Goal: Information Seeking & Learning: Learn about a topic

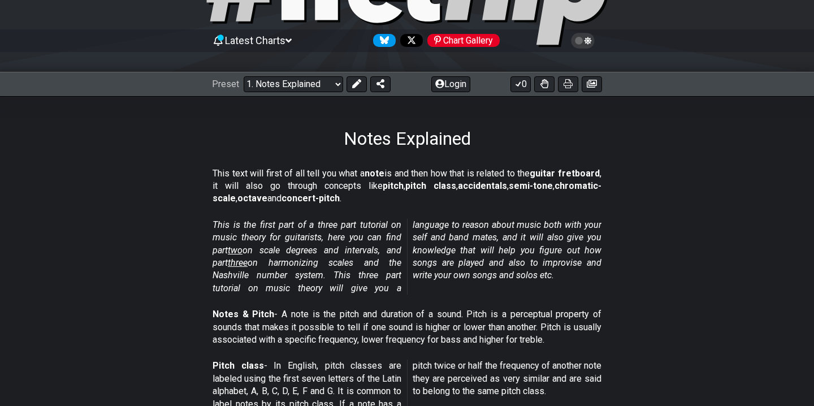
scroll to position [61, 0]
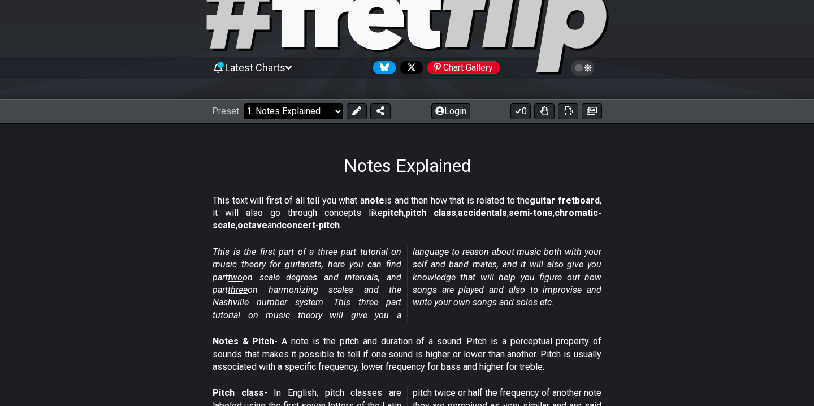
click at [308, 114] on select "Welcome to #fretflip! Initial Preset Custom Preset Minor Pentatonic Major Penta…" at bounding box center [294, 111] width 100 height 16
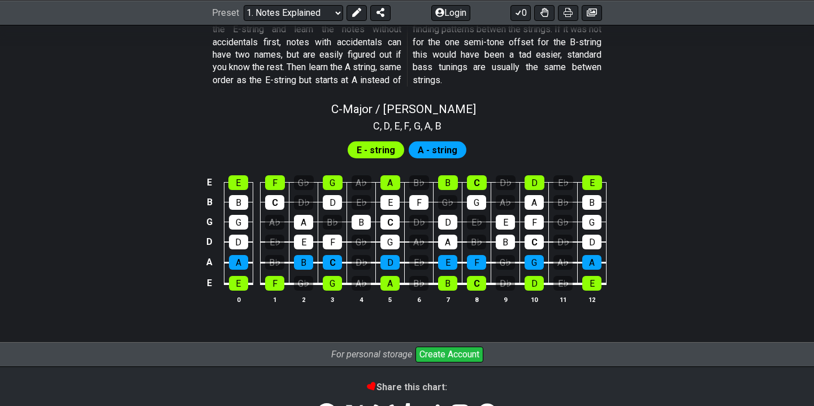
scroll to position [1065, 0]
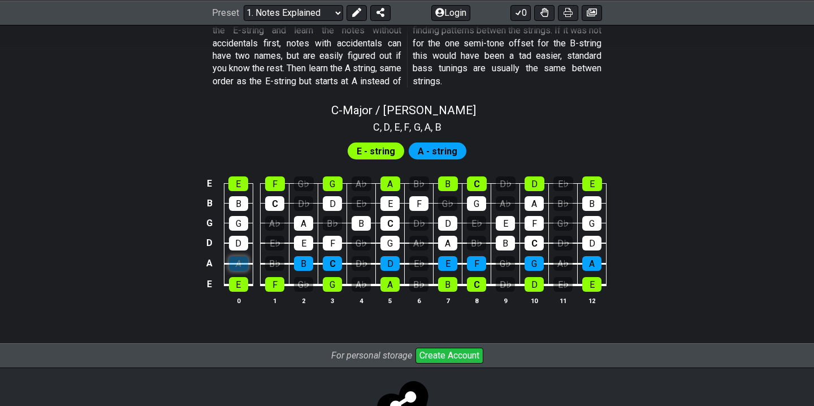
click at [240, 266] on div "A" at bounding box center [238, 263] width 19 height 15
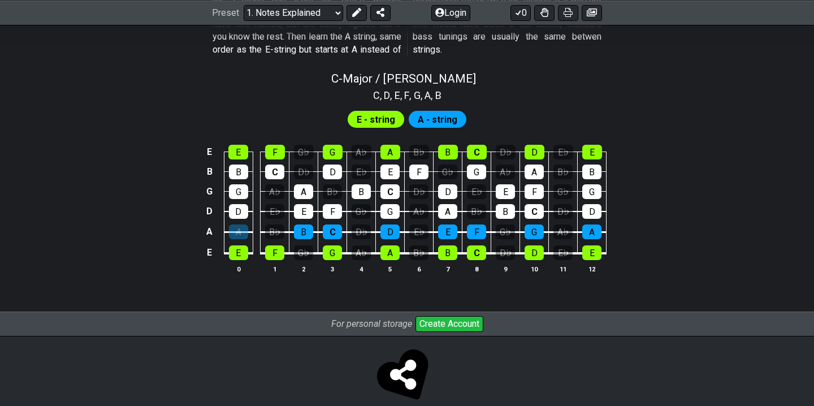
scroll to position [1092, 0]
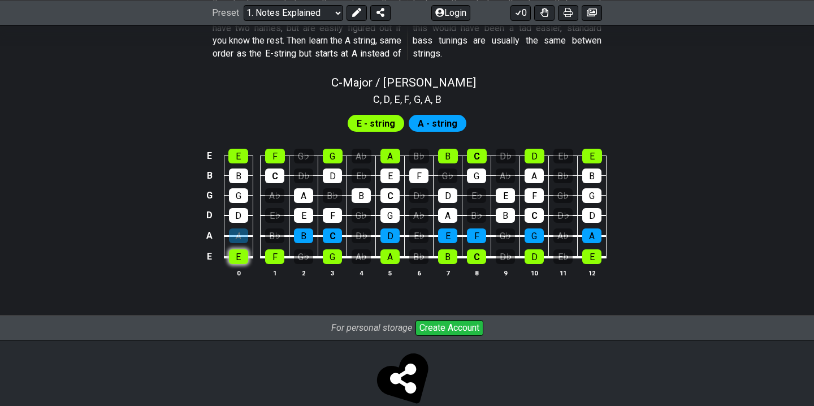
click at [236, 253] on div "E" at bounding box center [238, 256] width 19 height 15
click at [274, 258] on div "F" at bounding box center [274, 256] width 19 height 15
click at [181, 274] on div "E E F G♭ G A♭ A B♭ B C D♭ D E♭ E B B C D♭ D E♭ E F G♭ G A♭ A B♭ B G G A♭ A B♭ B…" at bounding box center [407, 213] width 814 height 159
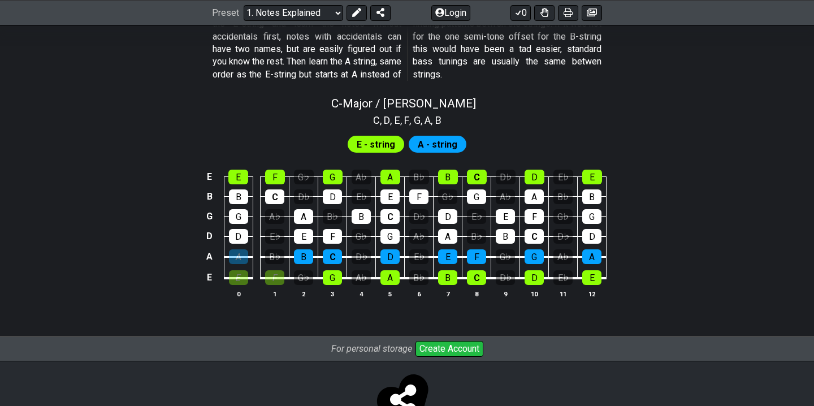
scroll to position [1070, 0]
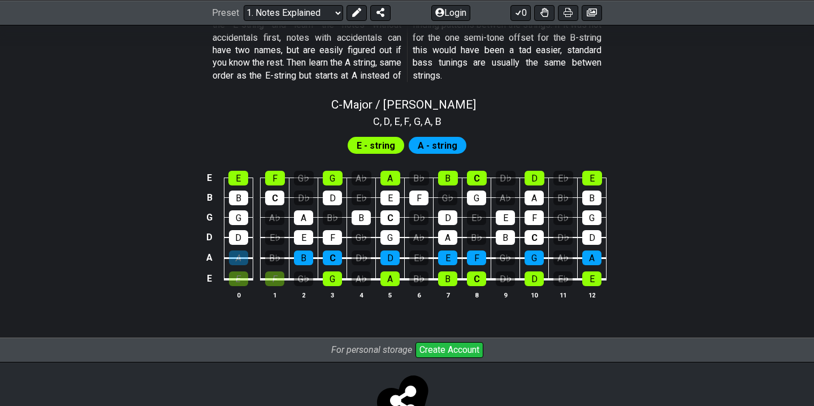
click at [181, 274] on div "E E F G♭ G A♭ A B♭ B C D♭ D E♭ E B B C D♭ D E♭ E F G♭ G A♭ A B♭ B G G A♭ A B♭ B…" at bounding box center [407, 235] width 814 height 159
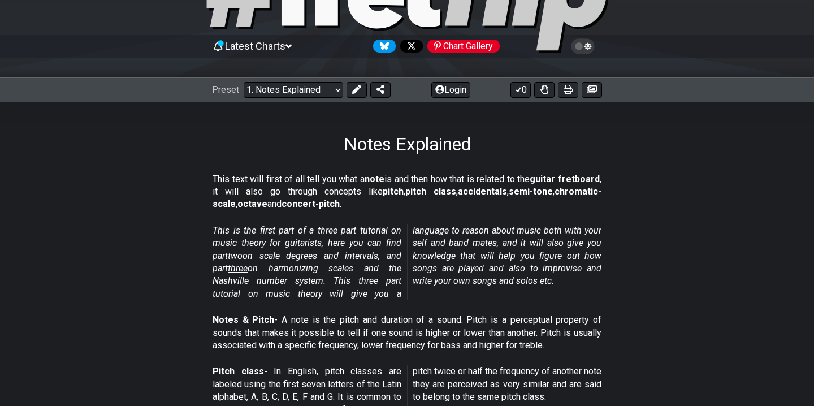
scroll to position [74, 0]
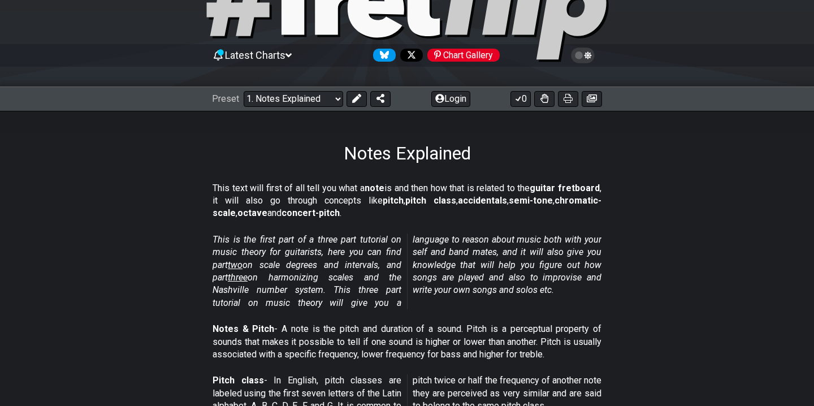
click at [237, 264] on span "two" at bounding box center [235, 265] width 15 height 11
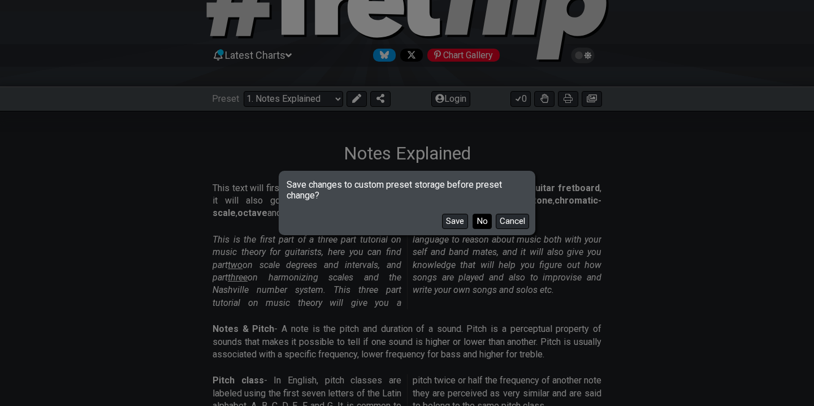
click at [481, 220] on button "No" at bounding box center [482, 221] width 19 height 15
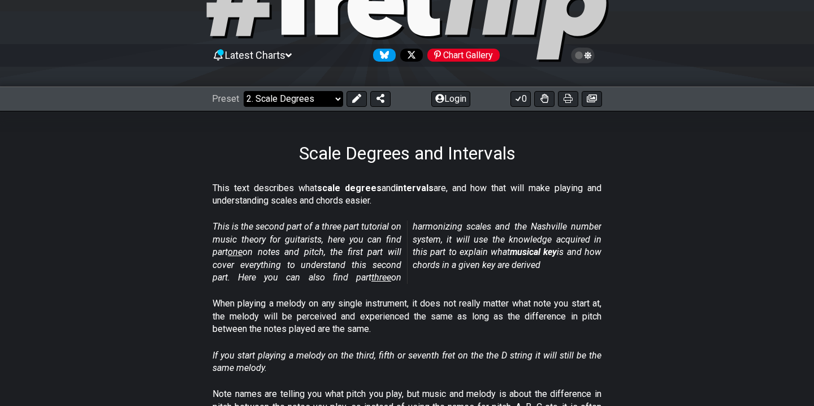
click at [290, 100] on select "Welcome to #fretflip! Initial Preset Custom Preset Minor Pentatonic Major Penta…" at bounding box center [294, 99] width 100 height 16
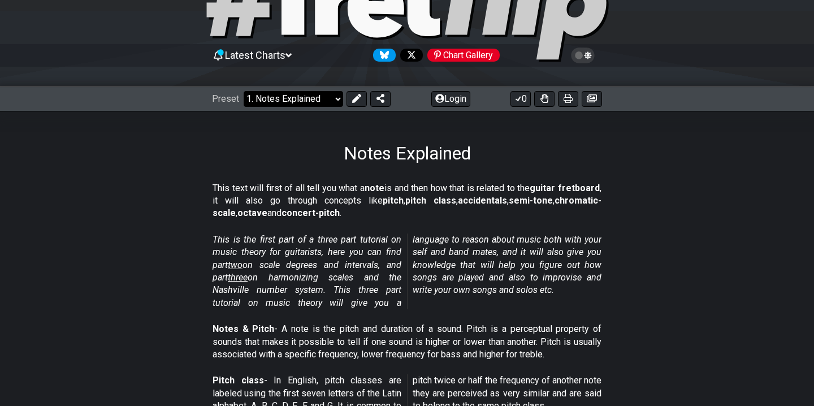
click at [292, 96] on select "Welcome to #fretflip! Initial Preset Custom Preset Minor Pentatonic Major Penta…" at bounding box center [294, 99] width 100 height 16
select select "/scale-degrees-and-intervals"
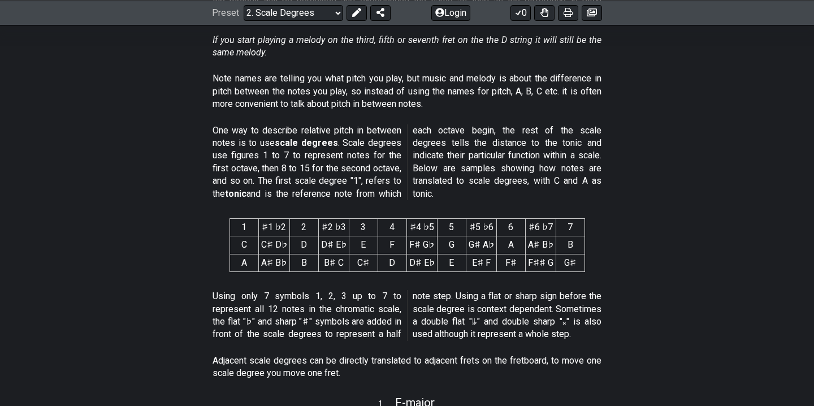
scroll to position [394, 0]
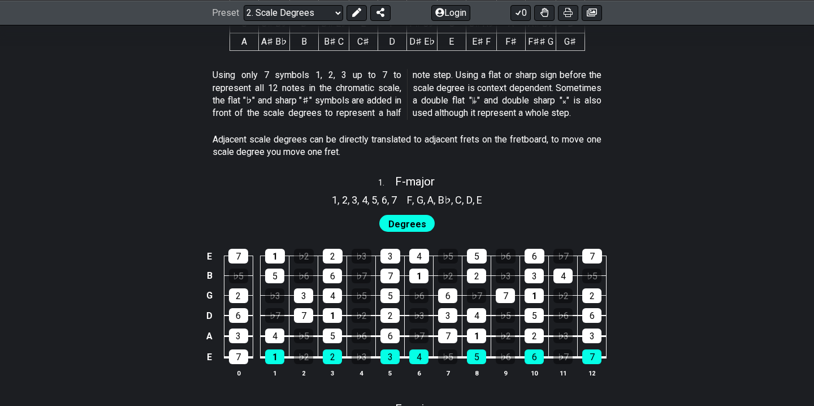
scroll to position [612, 0]
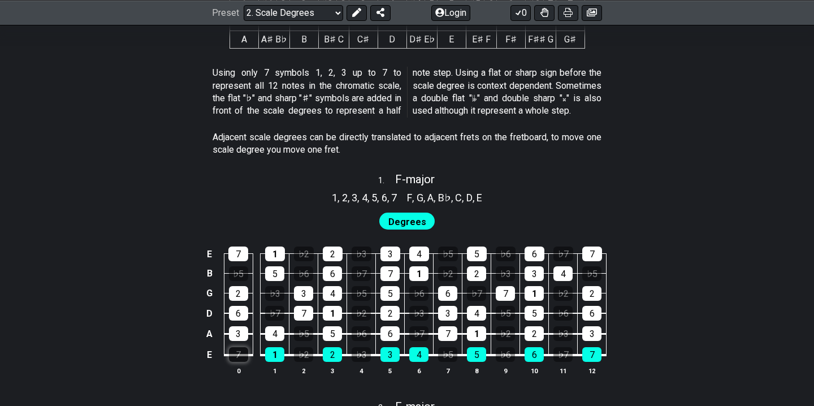
click at [236, 355] on div "7" at bounding box center [238, 354] width 19 height 15
click at [237, 360] on div "7" at bounding box center [238, 354] width 19 height 15
click at [185, 353] on div "E 7 1 ♭2 2 ♭3 3 4 ♭5 5 ♭6 6 ♭7 7 B ♭5 5 ♭6 6 ♭7 7 1 ♭2 2 ♭3 3 4 ♭5 G 2 ♭3 3 4 ♭…" at bounding box center [407, 311] width 814 height 159
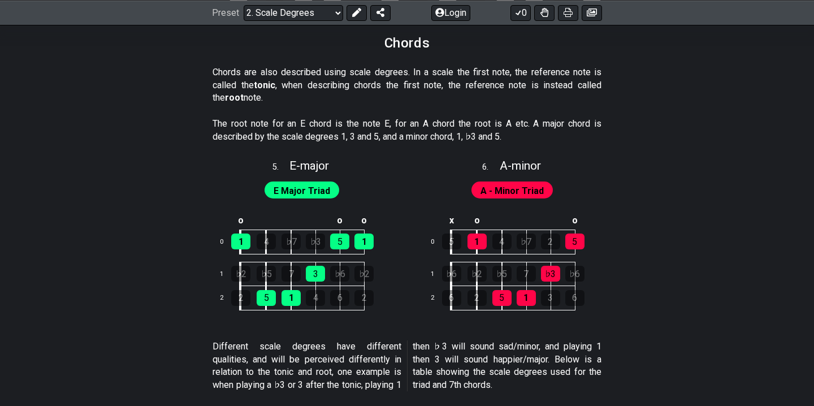
scroll to position [1852, 0]
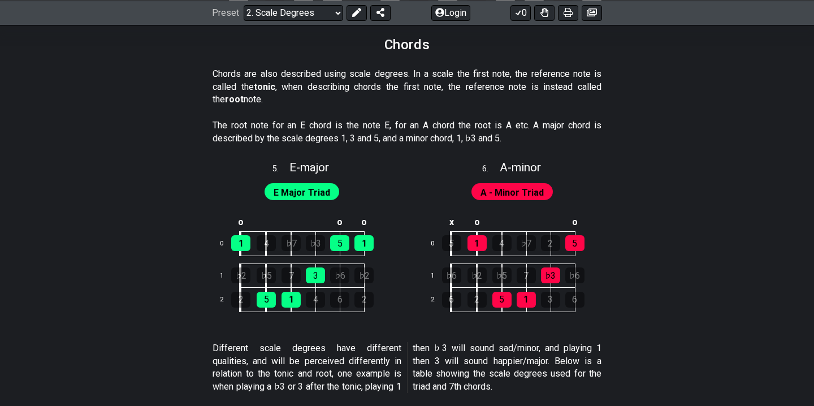
click at [185, 353] on section "Different scale degrees have different qualities, and will be perceived differe…" at bounding box center [407, 370] width 814 height 64
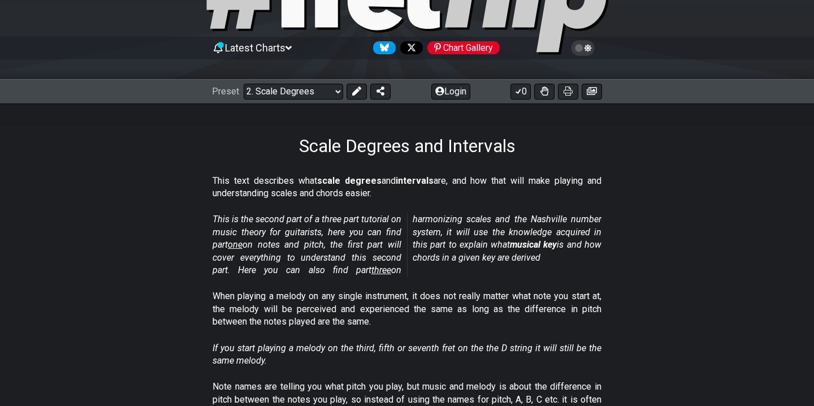
scroll to position [0, 0]
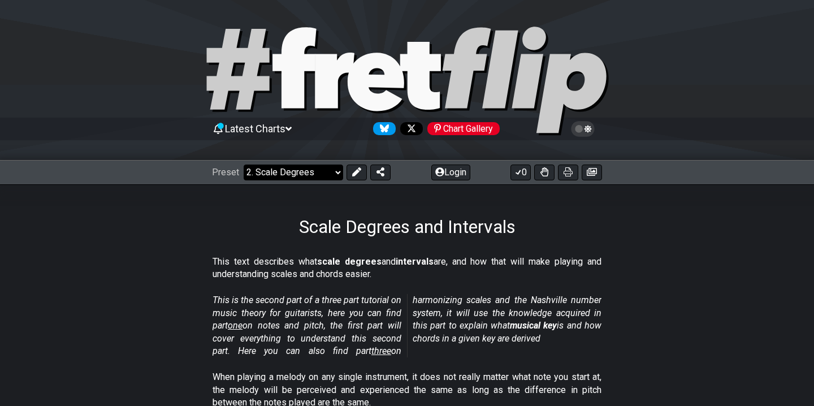
click at [320, 174] on select "Welcome to #fretflip! Initial Preset Custom Preset Minor Pentatonic Major Penta…" at bounding box center [294, 173] width 100 height 16
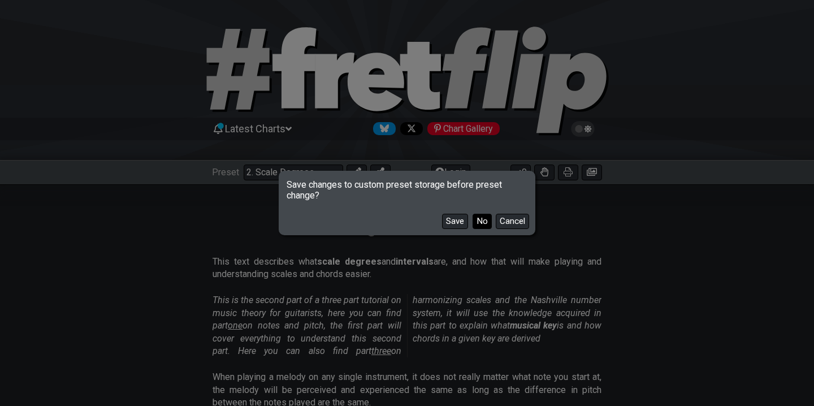
click at [478, 222] on button "No" at bounding box center [482, 221] width 19 height 15
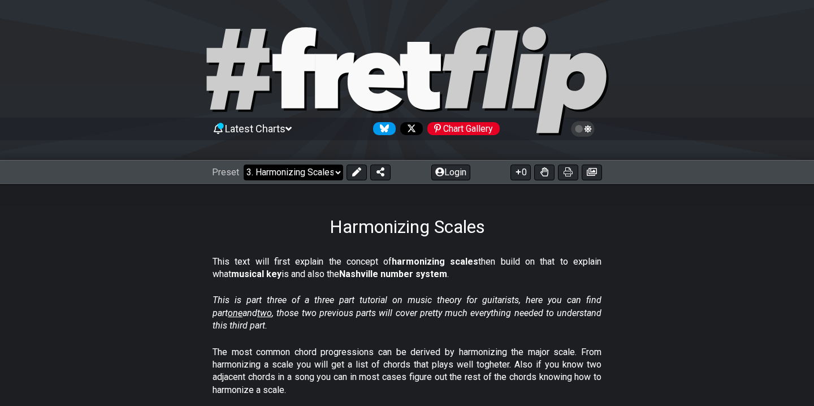
click at [299, 174] on select "Welcome to #fretflip! Initial Preset Custom Preset Minor Pentatonic Major Penta…" at bounding box center [294, 173] width 100 height 16
select select "/the-caged-system"
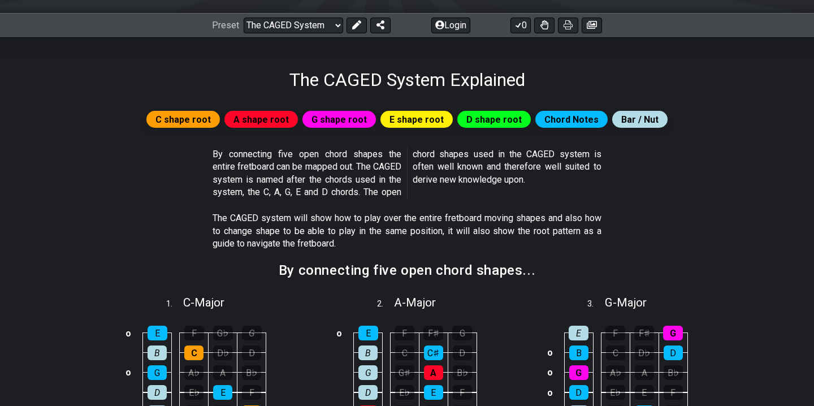
scroll to position [150, 0]
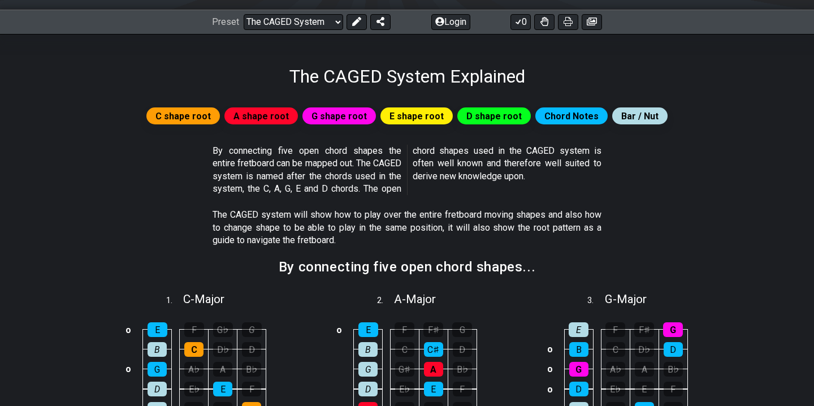
click at [200, 179] on section "By connecting five open chord shapes the entire fretboard can be mapped out. Th…" at bounding box center [407, 172] width 814 height 64
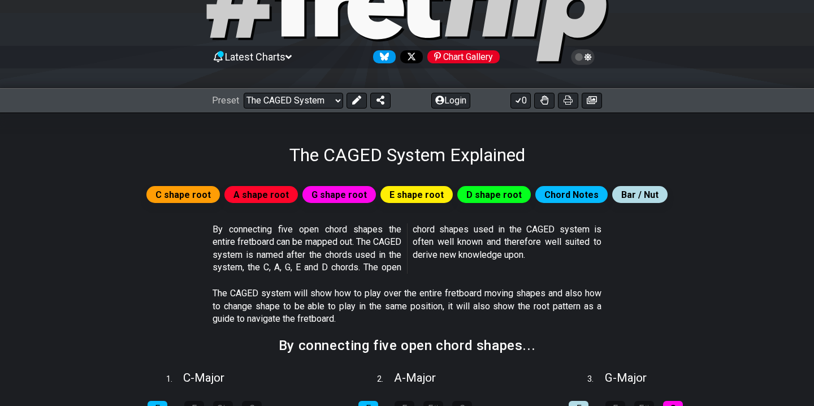
scroll to position [0, 0]
